Goal: Find specific fact

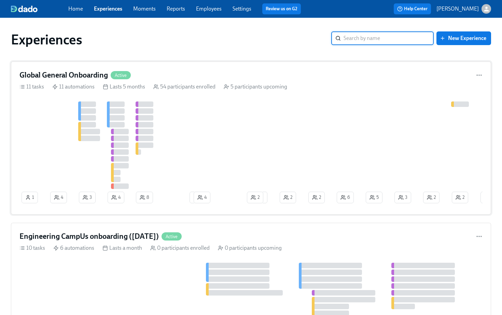
click at [158, 77] on div "Global General Onboarding Active" at bounding box center [250, 75] width 463 height 10
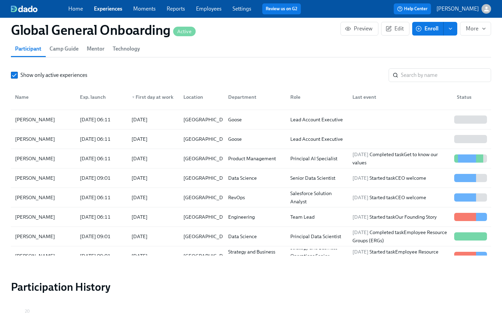
scroll to position [154, 0]
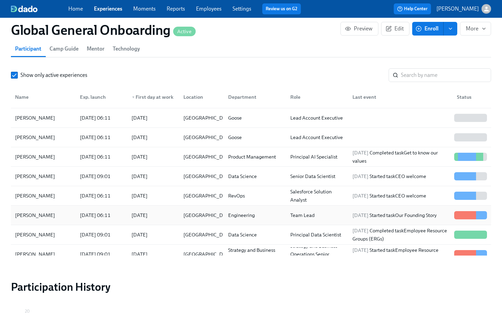
click at [135, 218] on div "[DATE]" at bounding box center [139, 215] width 16 height 8
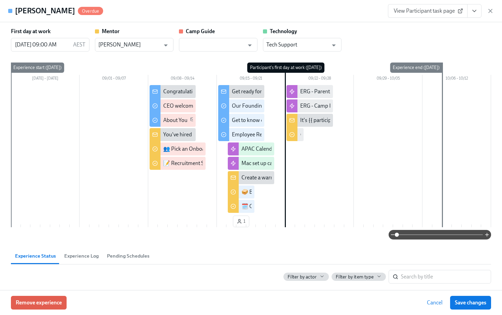
click at [35, 8] on h4 "[PERSON_NAME]" at bounding box center [45, 11] width 60 height 10
copy h4 "[PERSON_NAME]"
